Goal: Task Accomplishment & Management: Use online tool/utility

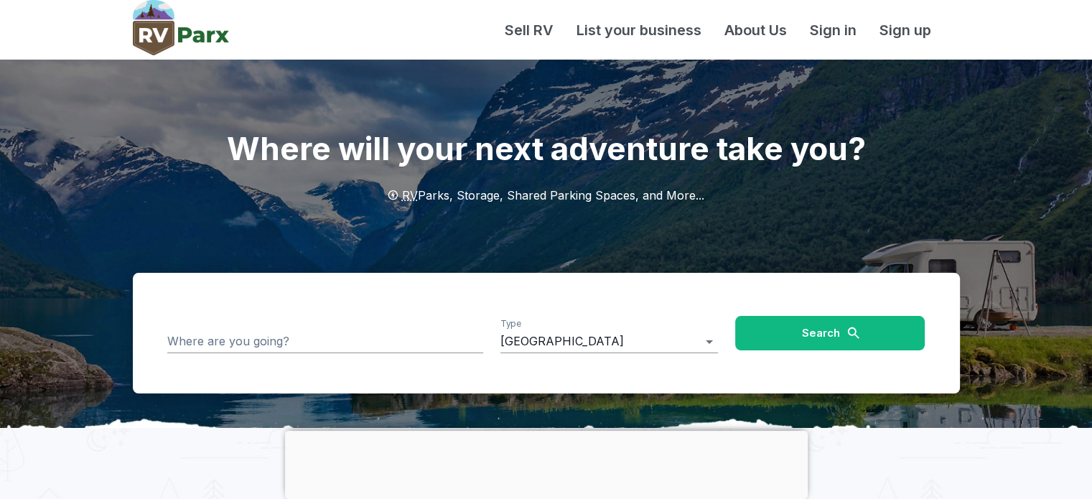
click at [325, 340] on input "Where are you going?" at bounding box center [325, 341] width 316 height 22
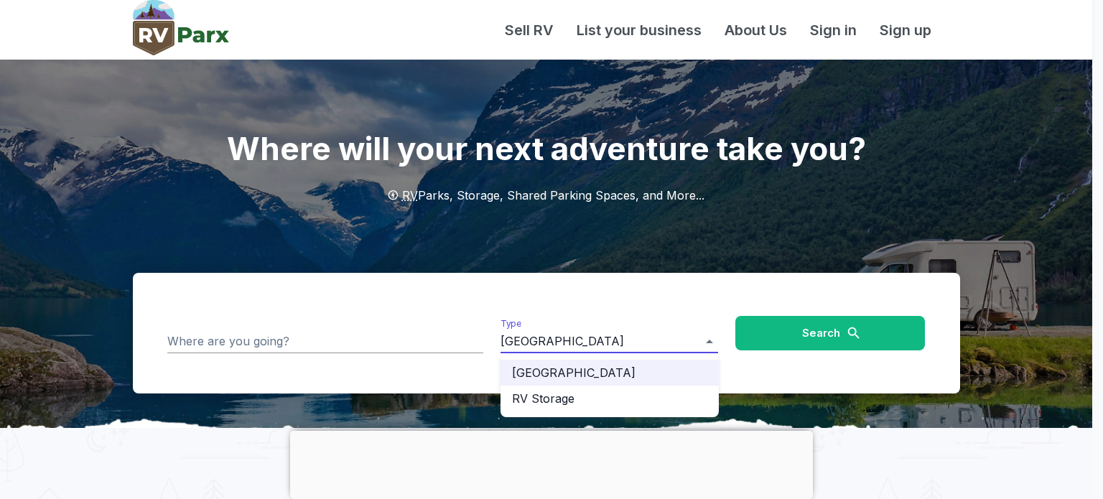
click at [596, 395] on li "RV Storage" at bounding box center [609, 399] width 218 height 26
type input "**********"
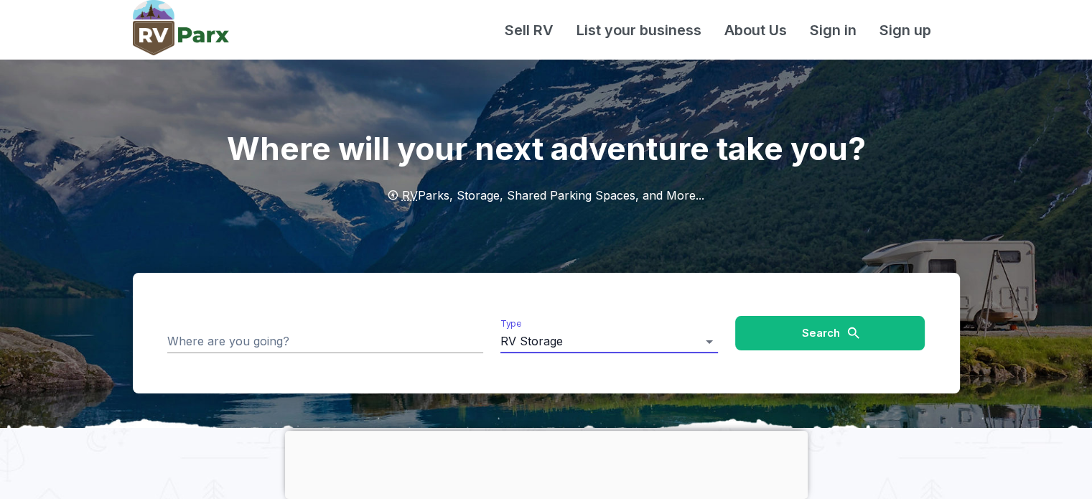
click at [827, 341] on button "Search" at bounding box center [830, 333] width 190 height 34
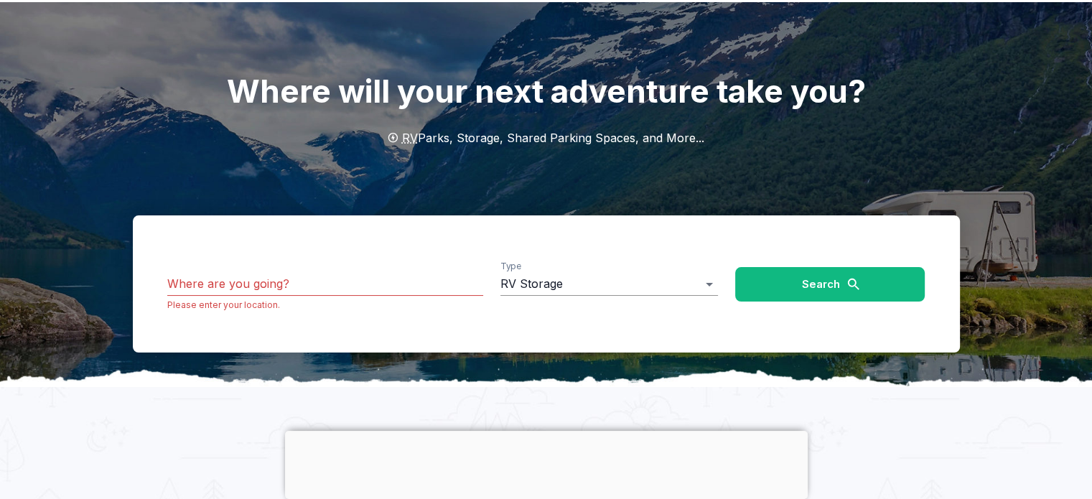
scroll to position [144, 0]
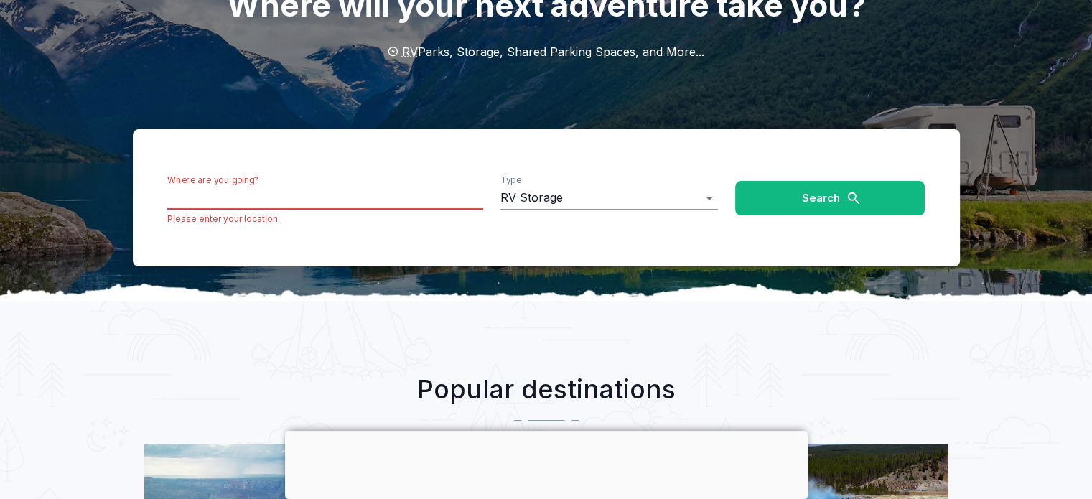
click at [230, 203] on input "Where are you going?" at bounding box center [325, 198] width 316 height 22
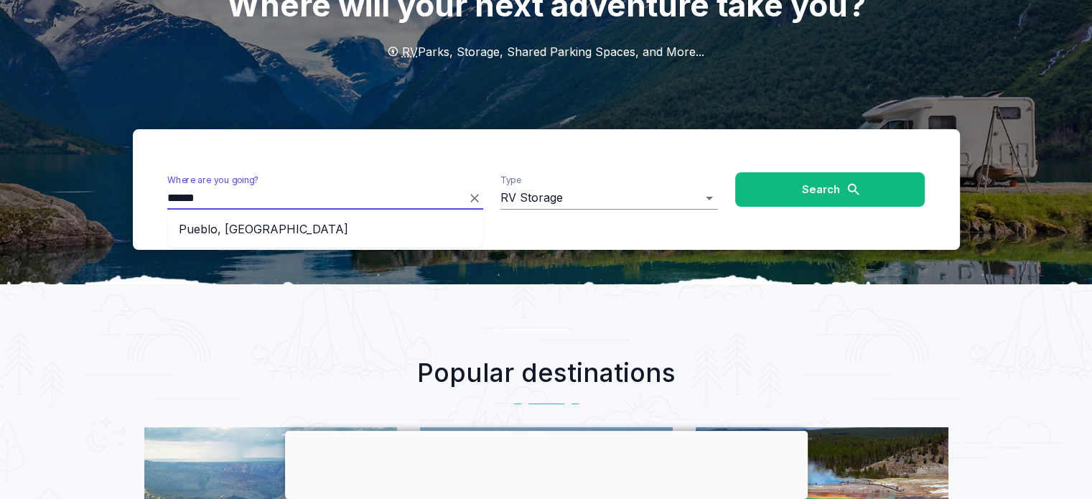
click at [233, 228] on li "Pueblo, CO" at bounding box center [325, 229] width 316 height 26
type input "**********"
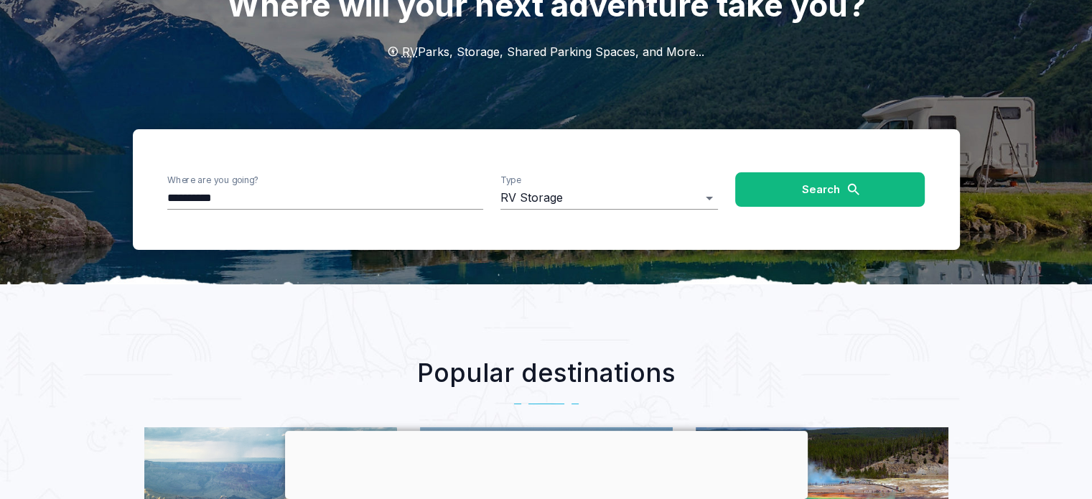
click at [876, 186] on button "Search" at bounding box center [830, 189] width 190 height 34
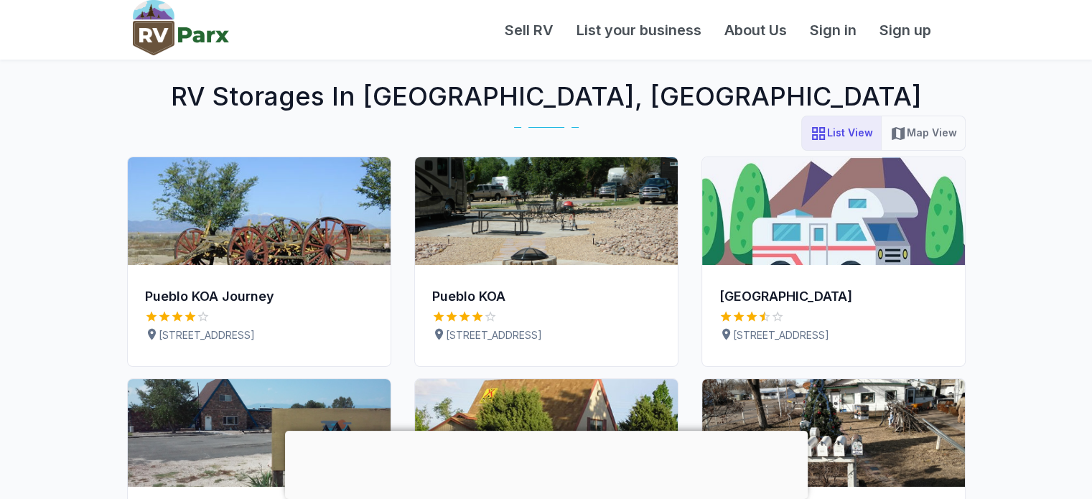
scroll to position [144, 0]
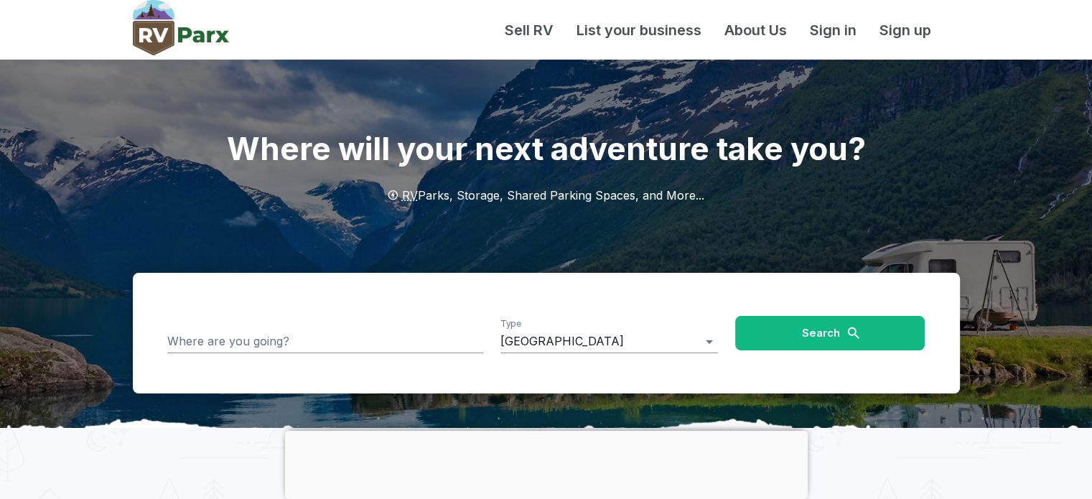
scroll to position [72, 0]
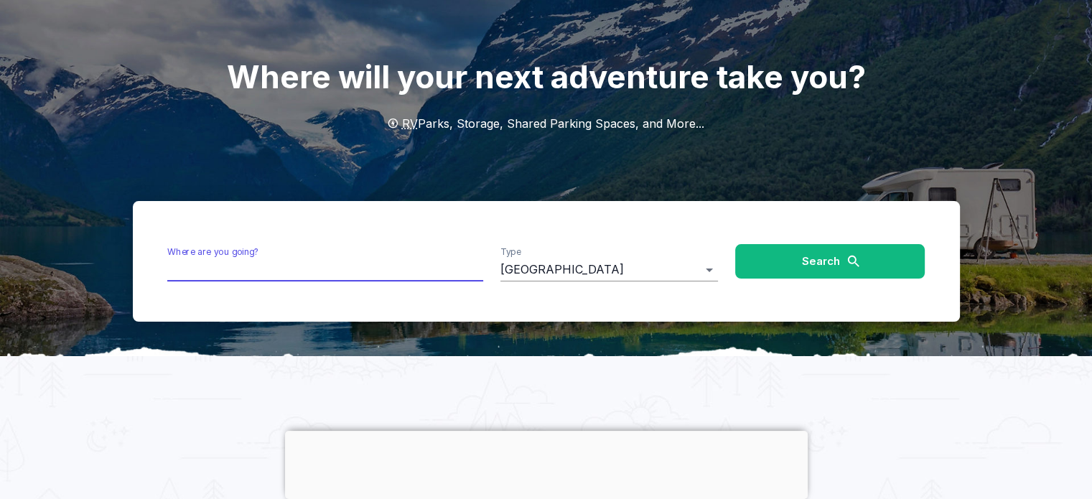
click at [251, 275] on input "Where are you going?" at bounding box center [325, 269] width 316 height 22
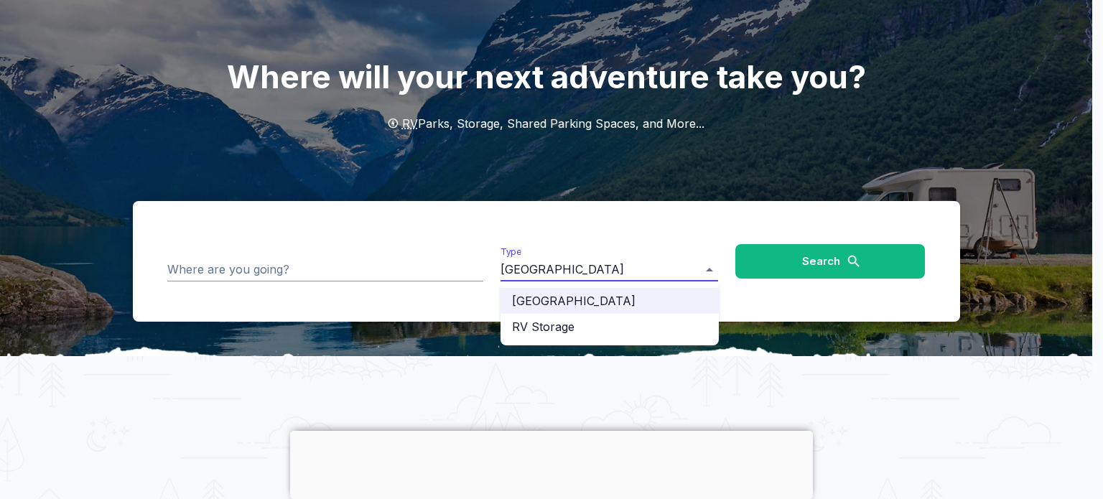
click at [589, 322] on li "RV Storage" at bounding box center [609, 327] width 218 height 26
type input "**********"
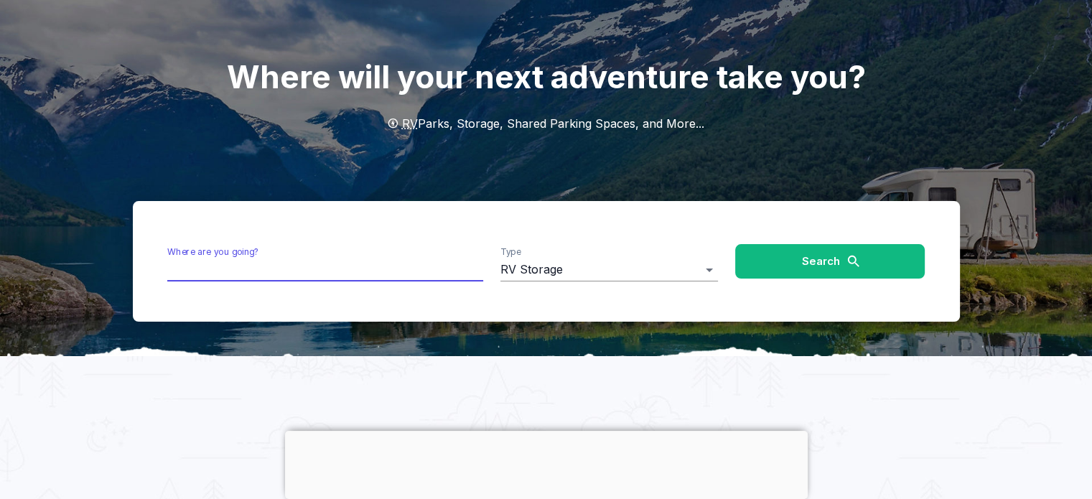
click at [363, 273] on input "Where are you going?" at bounding box center [325, 269] width 316 height 22
type input "*"
click at [218, 304] on li "Pueblo, CO" at bounding box center [325, 301] width 316 height 26
type input "**********"
click at [783, 252] on button "Search" at bounding box center [830, 261] width 190 height 34
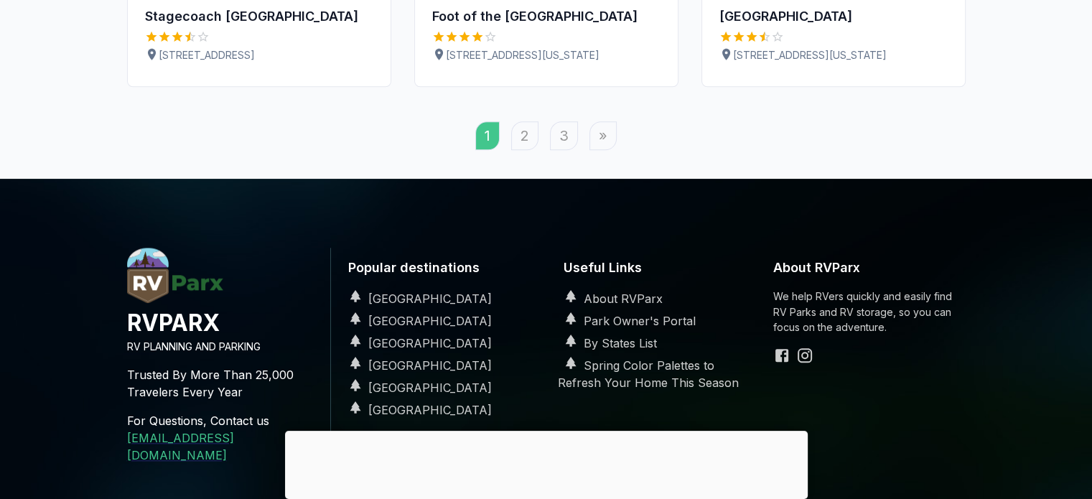
scroll to position [1436, 0]
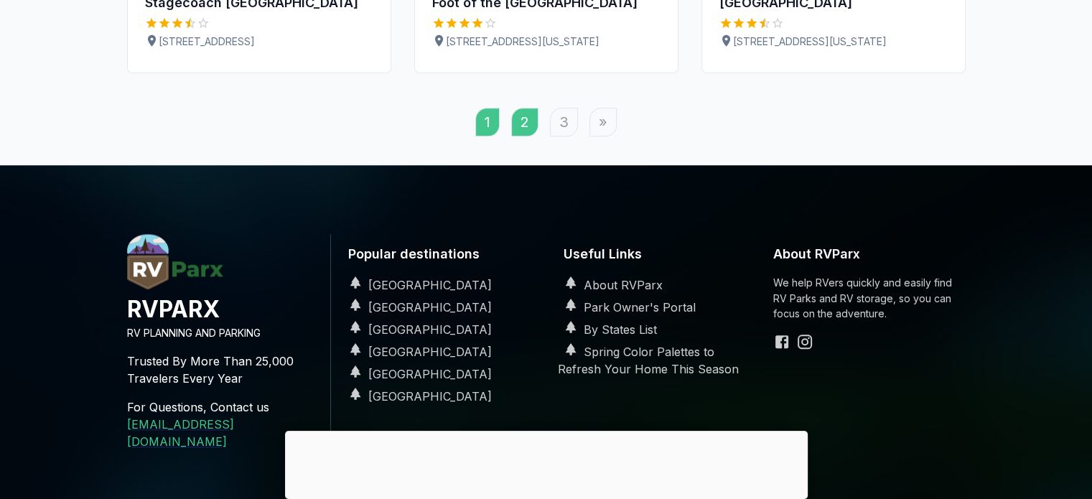
click at [526, 136] on link "2" at bounding box center [524, 122] width 27 height 29
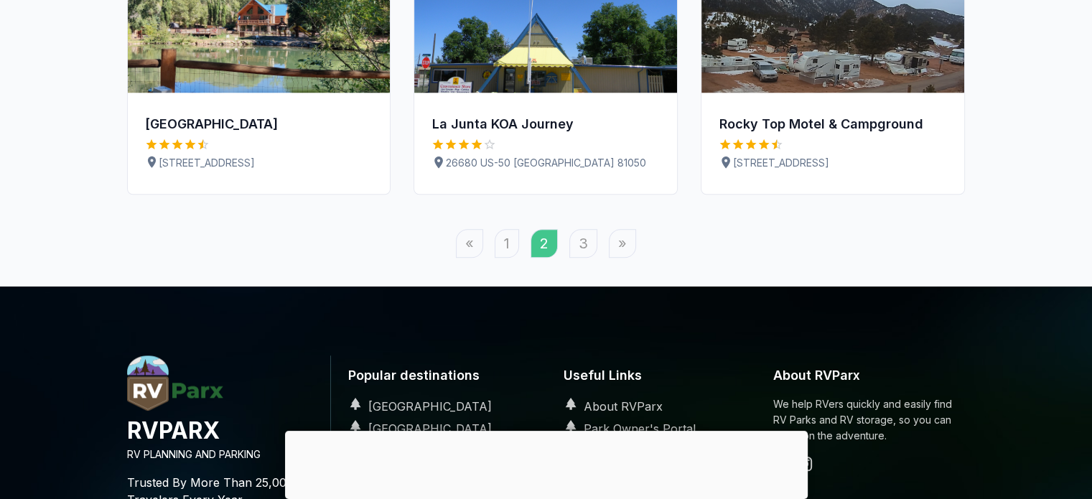
scroll to position [1364, 0]
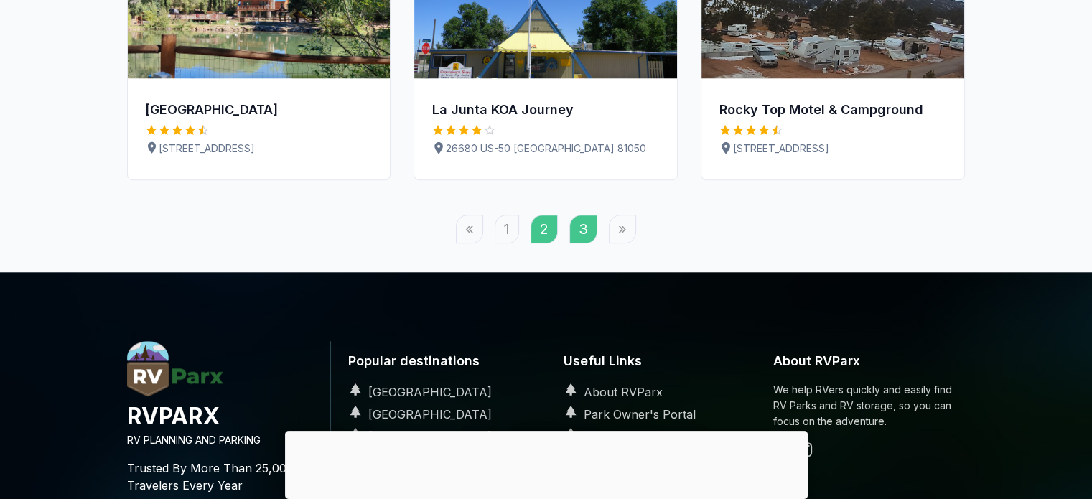
click at [576, 243] on link "3" at bounding box center [583, 229] width 28 height 29
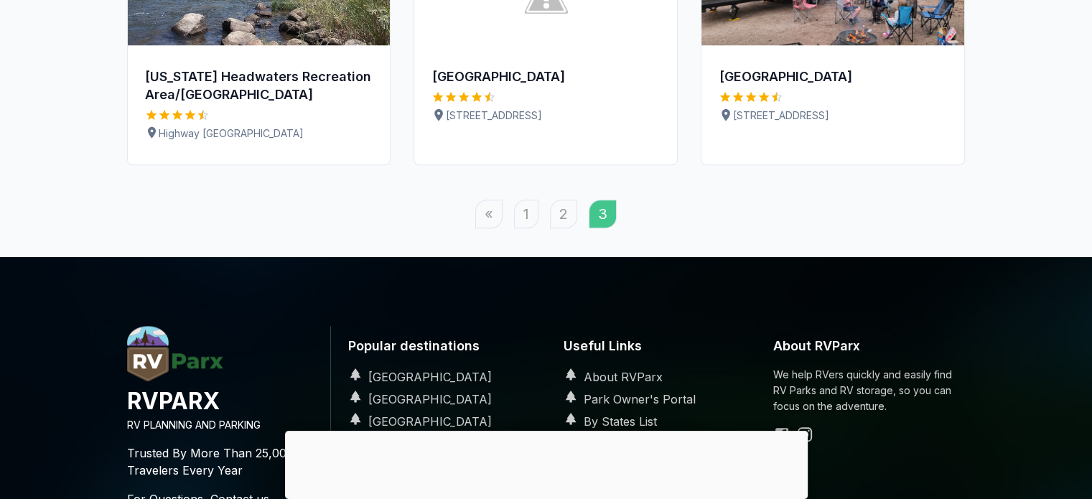
scroll to position [1292, 0]
